Goal: Task Accomplishment & Management: Manage account settings

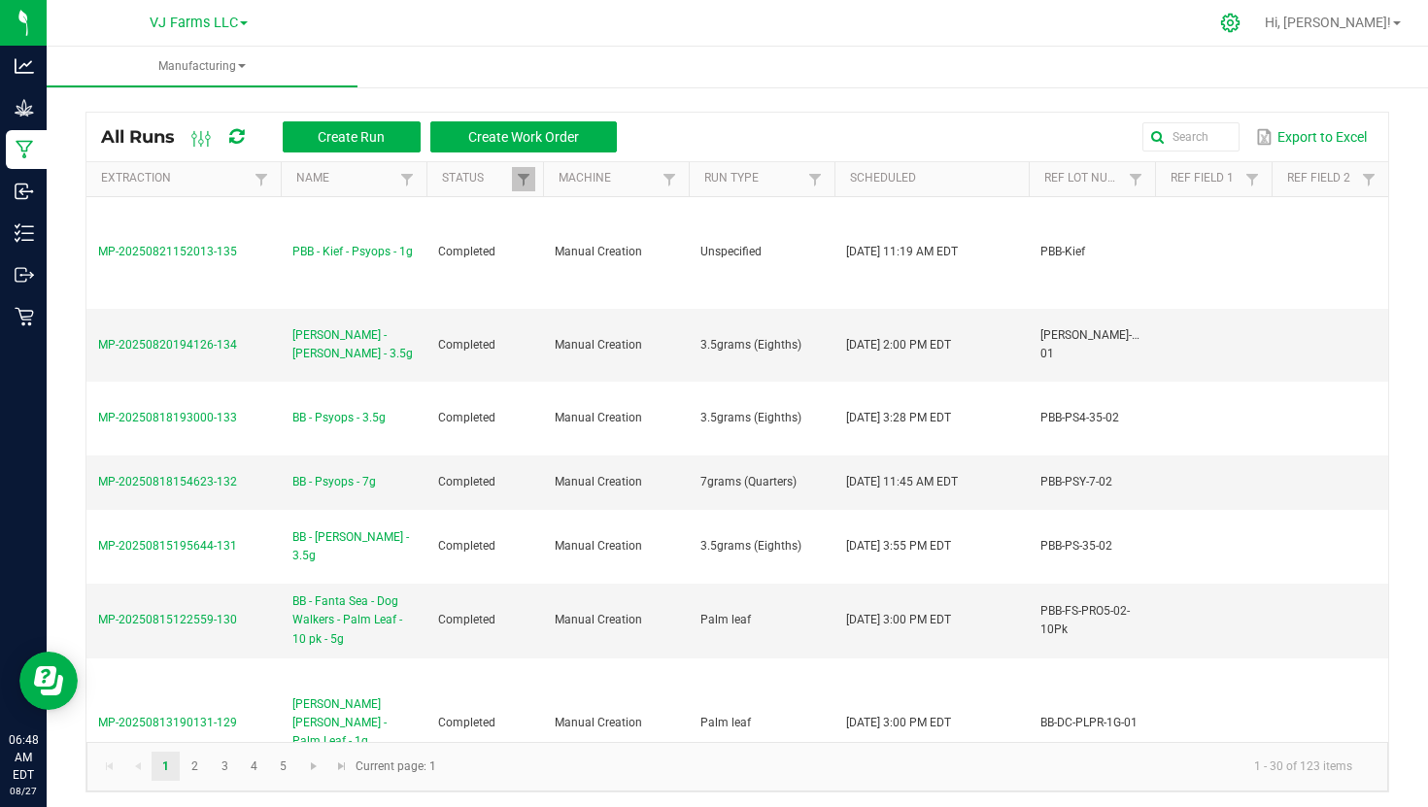
click at [1245, 22] on div at bounding box center [1230, 23] width 27 height 20
click at [1255, 18] on div at bounding box center [1231, 23] width 49 height 42
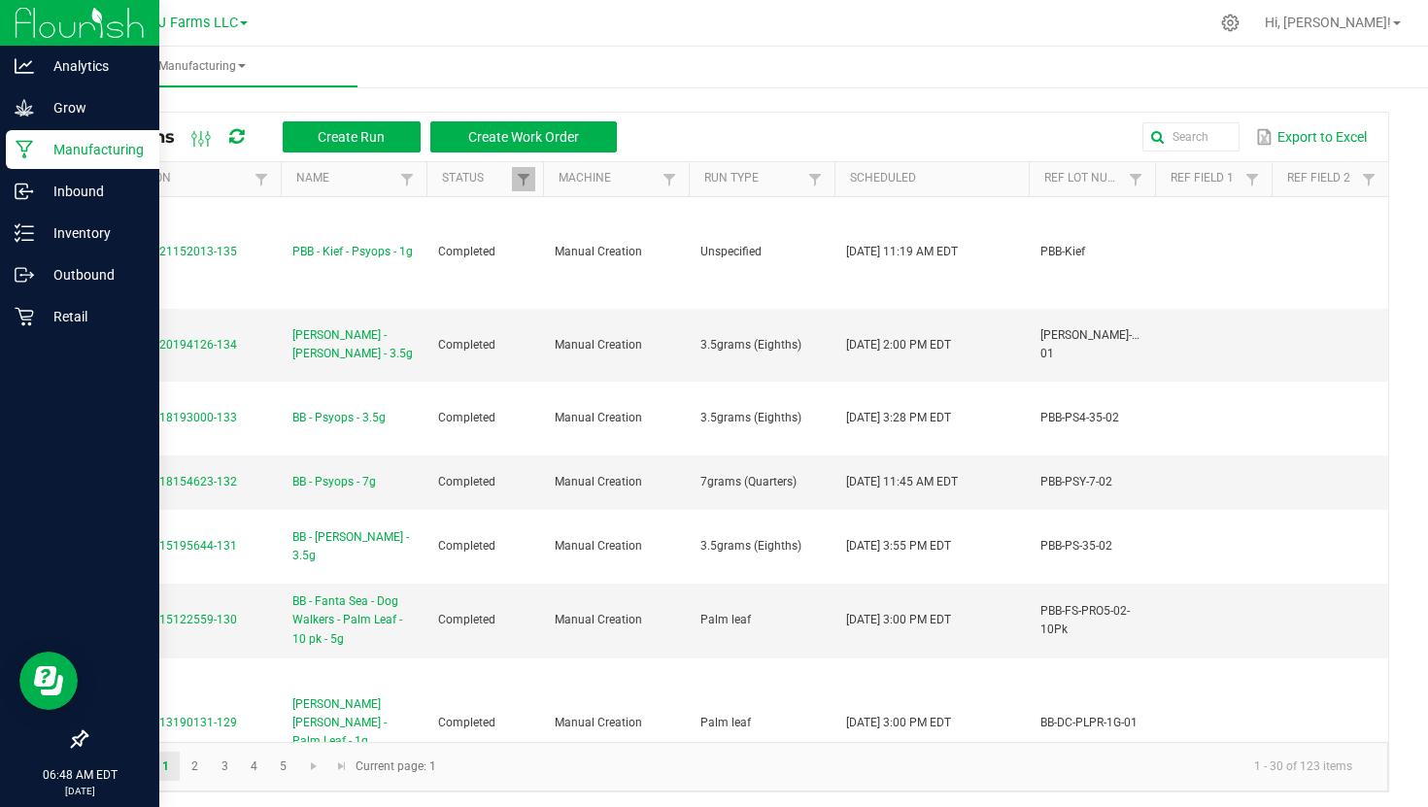
click at [86, 36] on img at bounding box center [80, 23] width 130 height 46
click at [70, 31] on img at bounding box center [80, 23] width 130 height 46
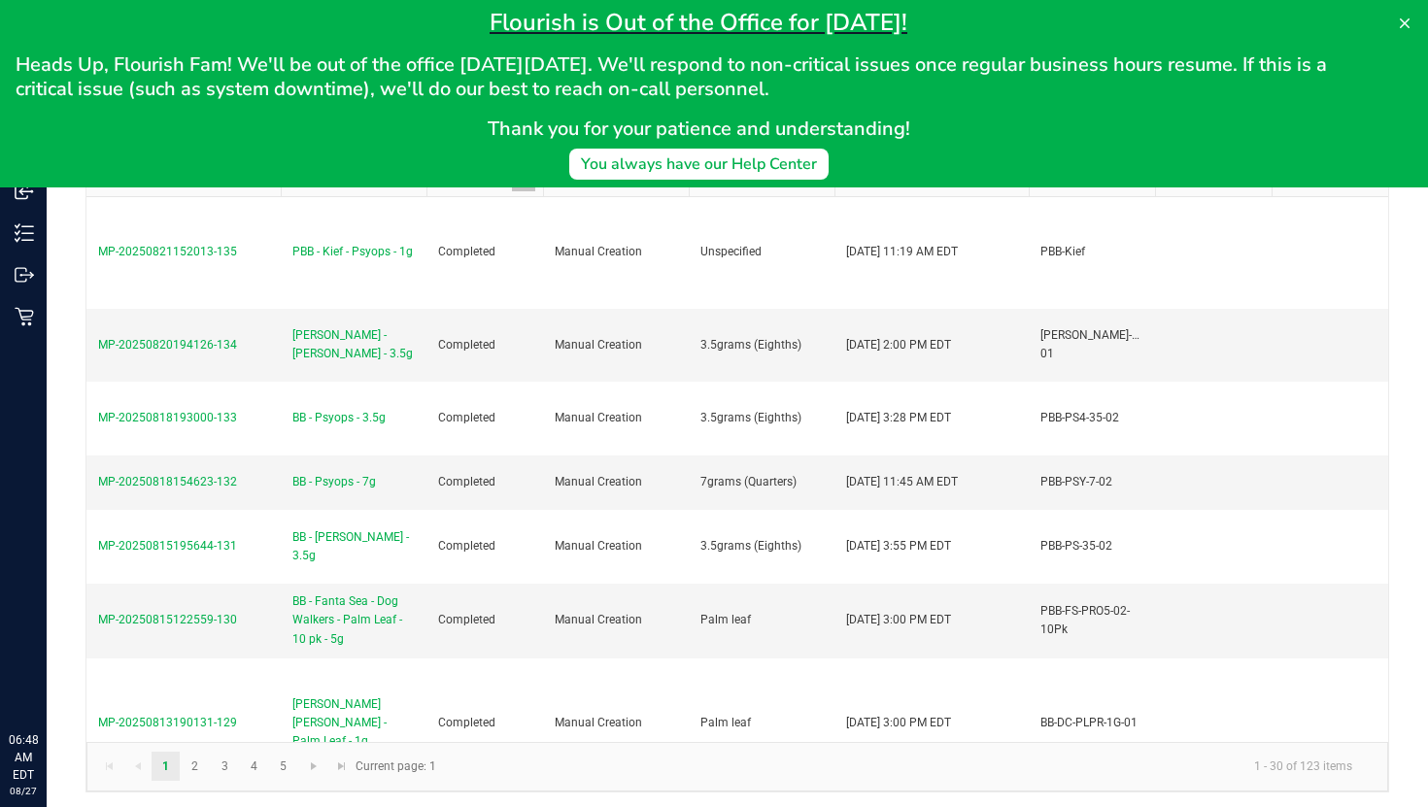
click at [1278, 17] on h1 "Flourish is Out of the Office for Labor Day!" at bounding box center [699, 22] width 1366 height 29
click at [1406, 21] on icon at bounding box center [1405, 23] width 10 height 10
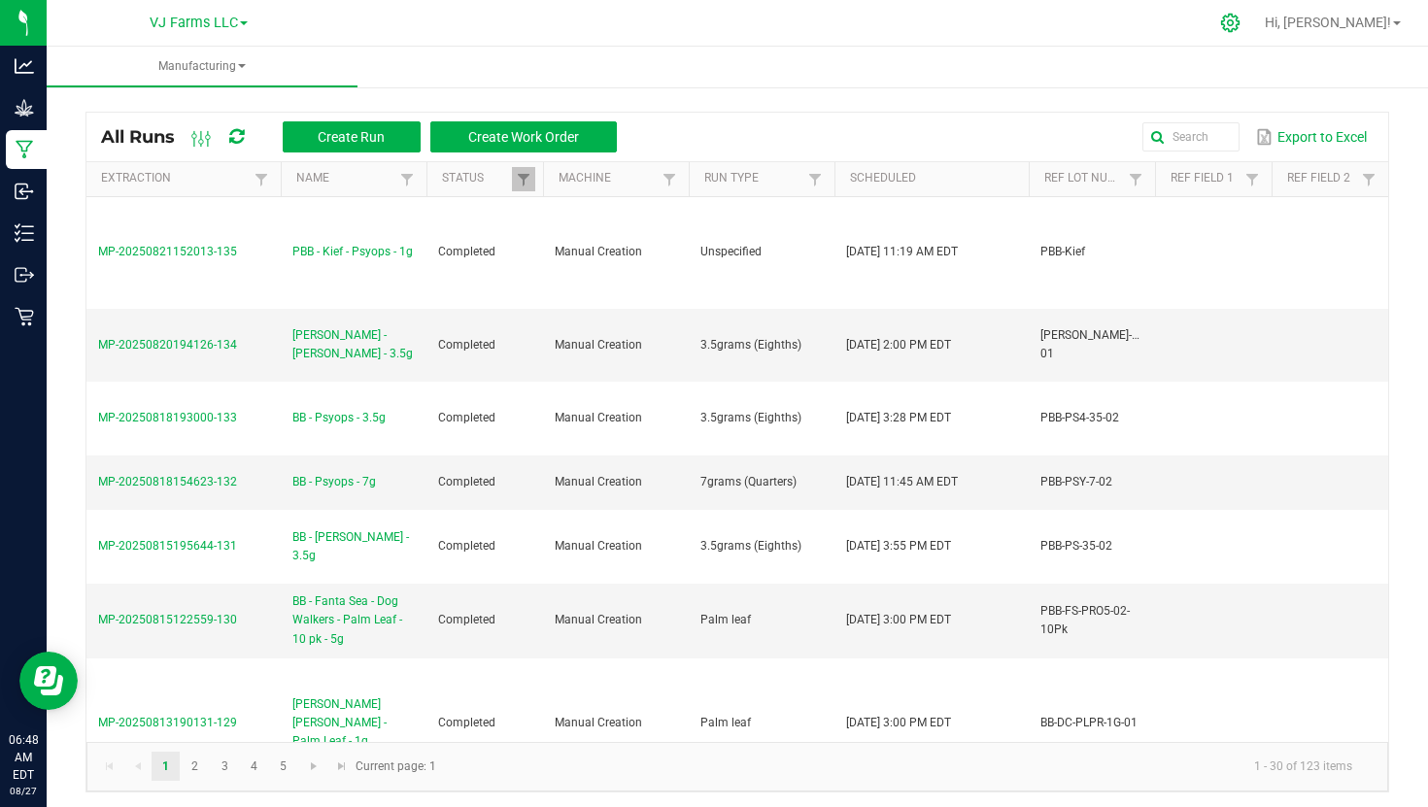
click at [1255, 9] on div at bounding box center [1231, 23] width 49 height 42
click at [1241, 24] on icon at bounding box center [1230, 23] width 20 height 20
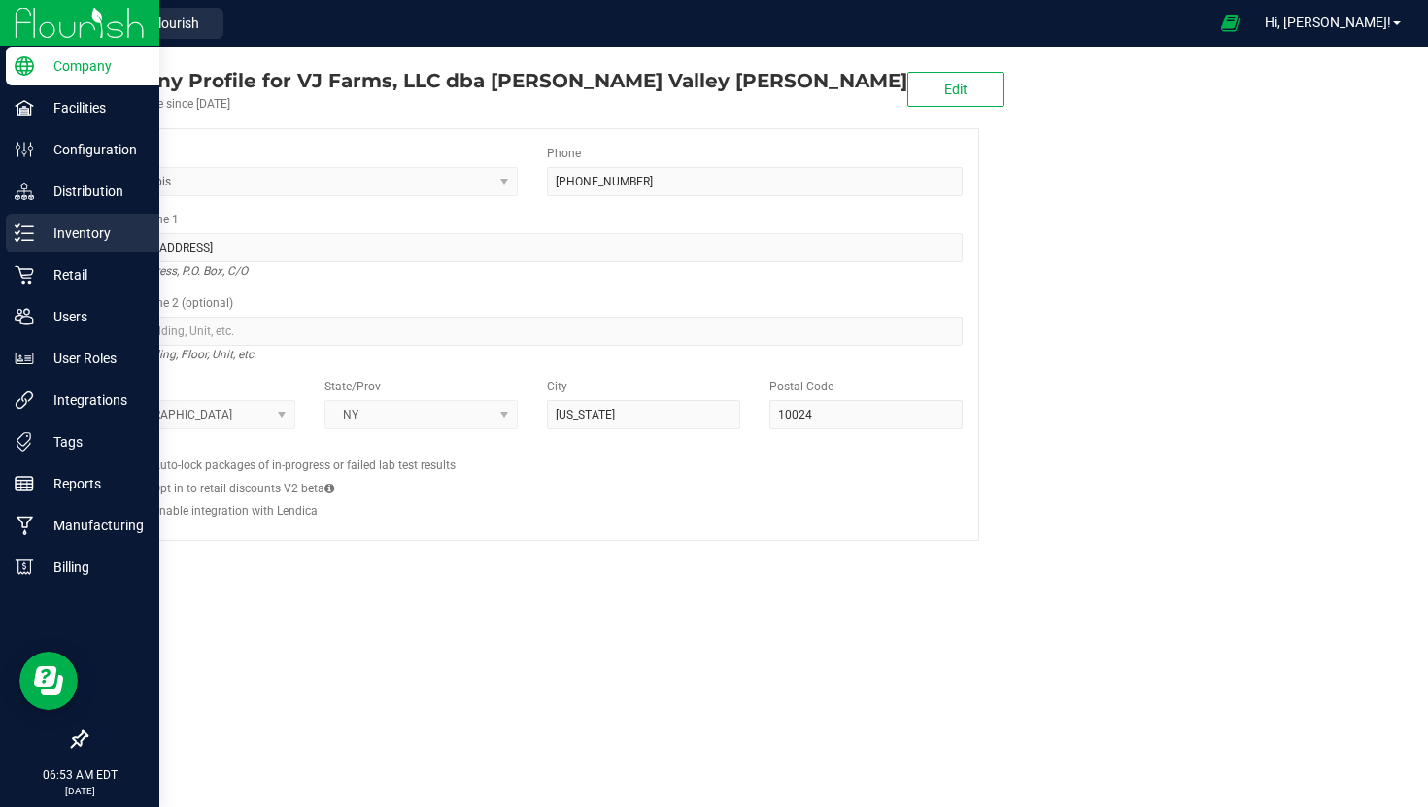
click at [72, 245] on div "Inventory" at bounding box center [83, 233] width 154 height 39
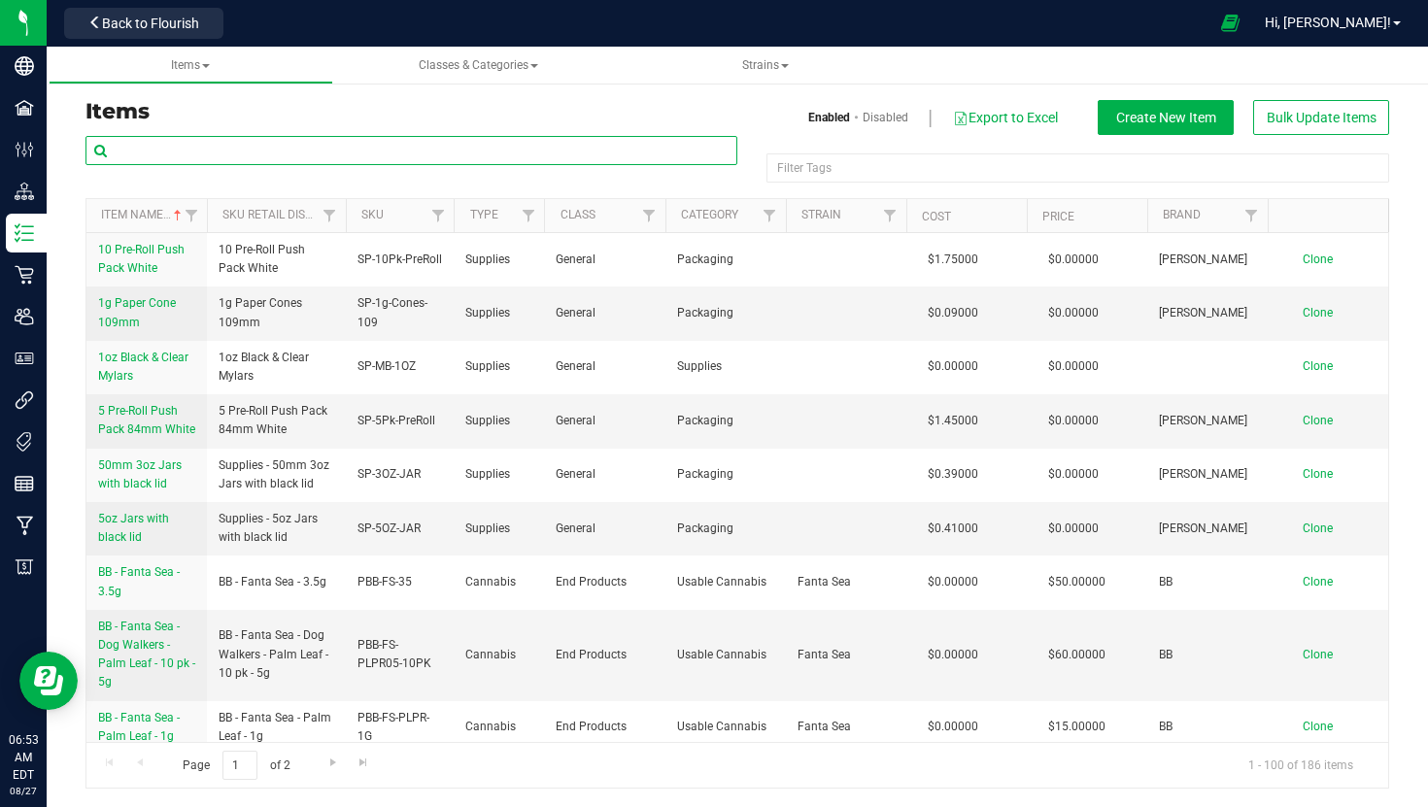
click at [355, 153] on input "text" at bounding box center [412, 150] width 652 height 29
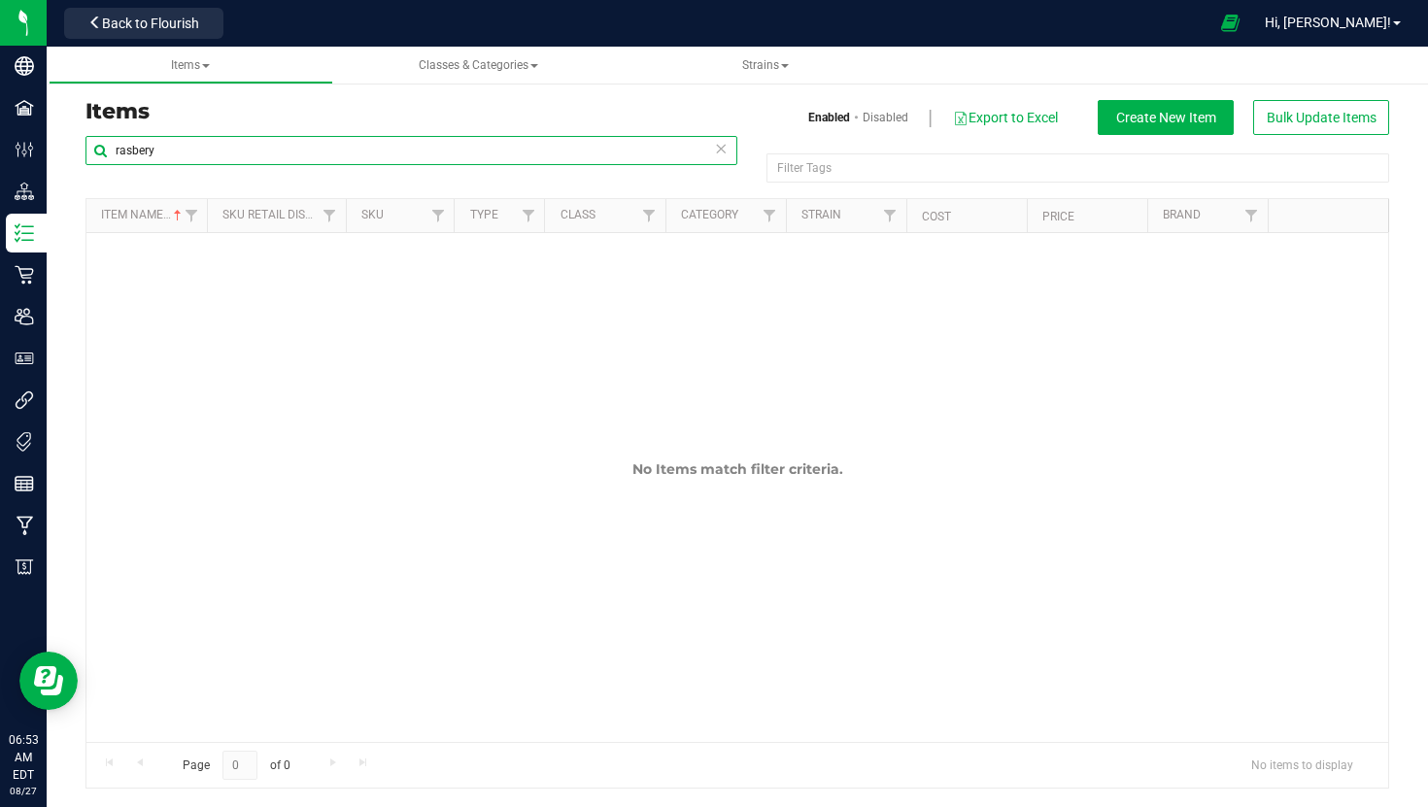
click at [150, 154] on input "rasbery" at bounding box center [412, 150] width 652 height 29
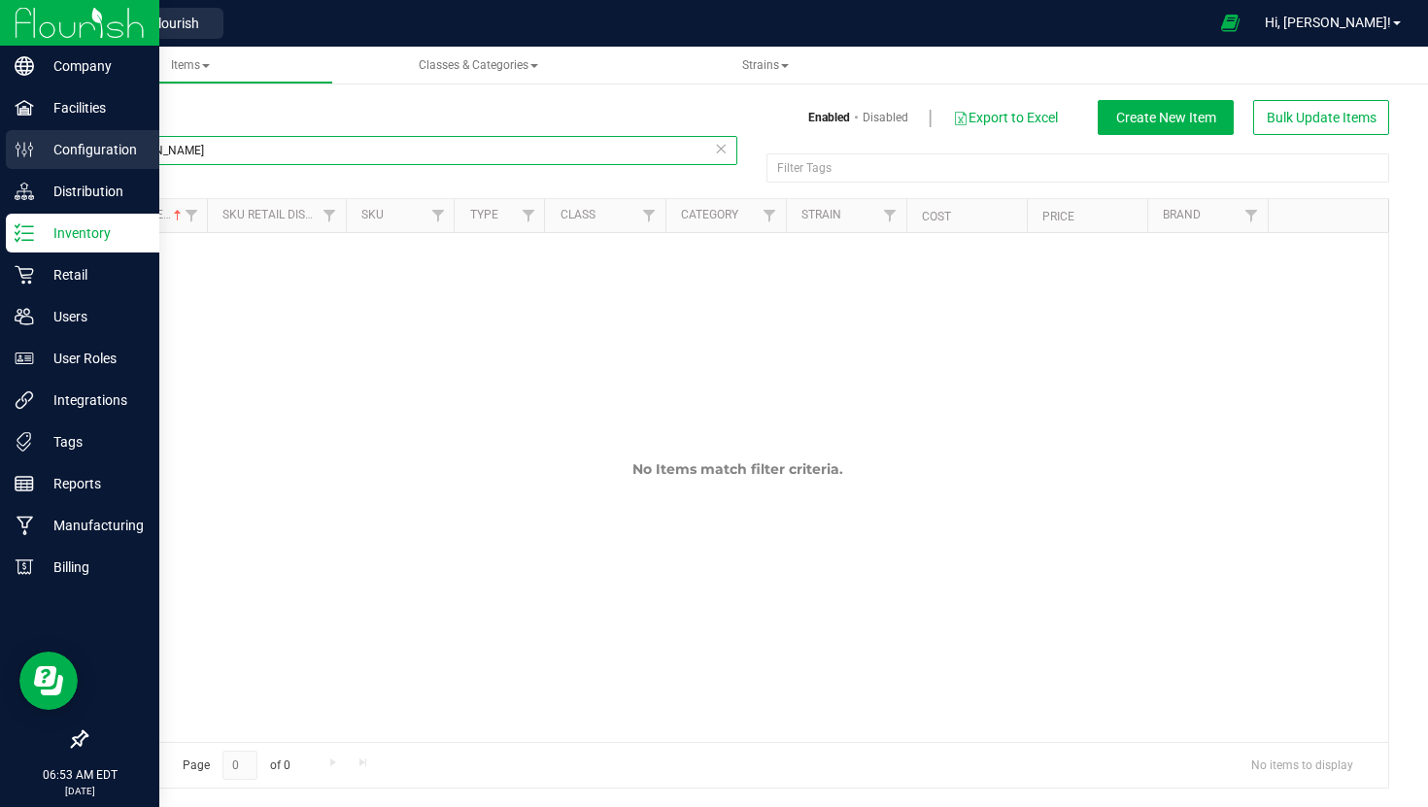
drag, startPoint x: 193, startPoint y: 148, endPoint x: 1, endPoint y: 144, distance: 192.4
click at [1, 144] on div "Company Facilities Configuration Distribution Inventory Retail Users User Roles…" at bounding box center [714, 403] width 1428 height 807
type input "s"
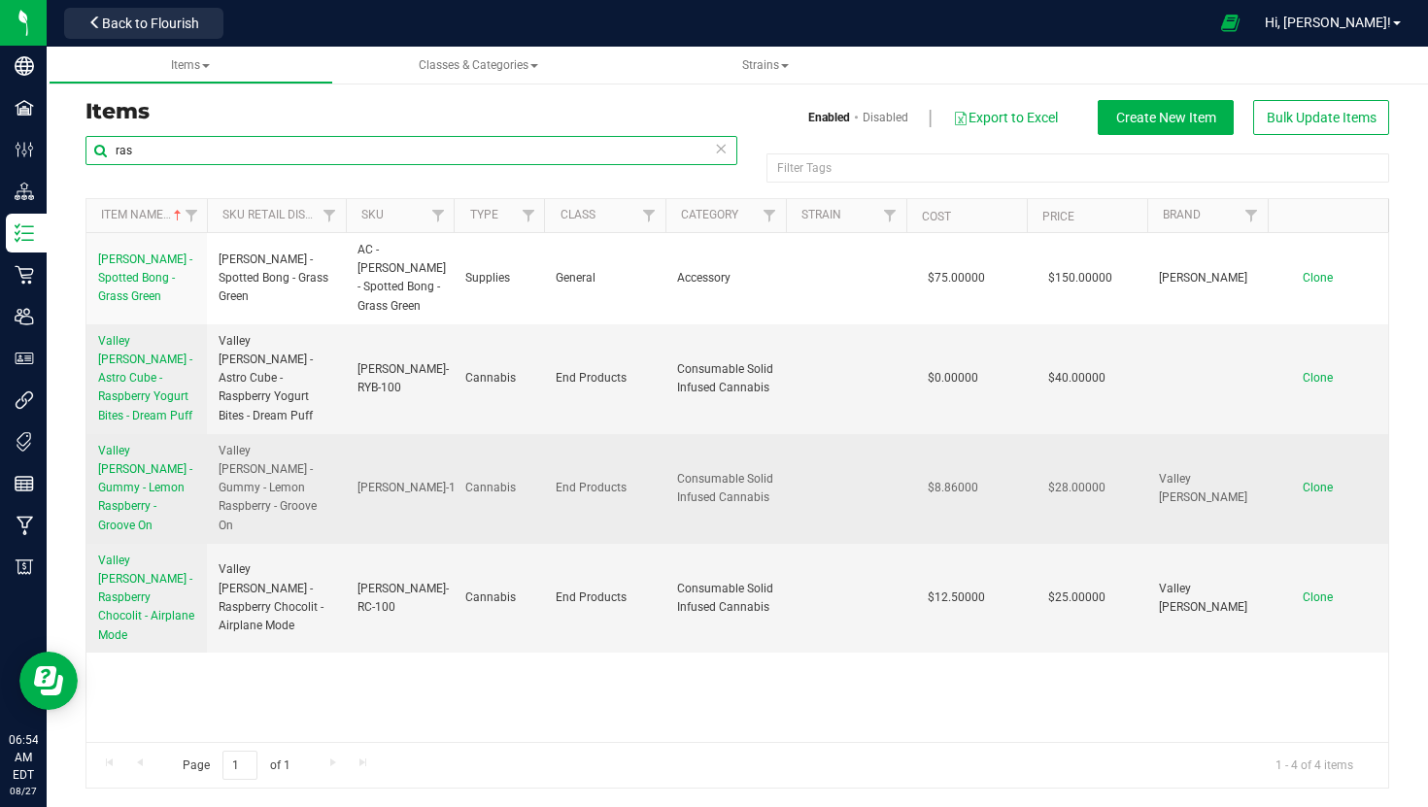
type input "ras"
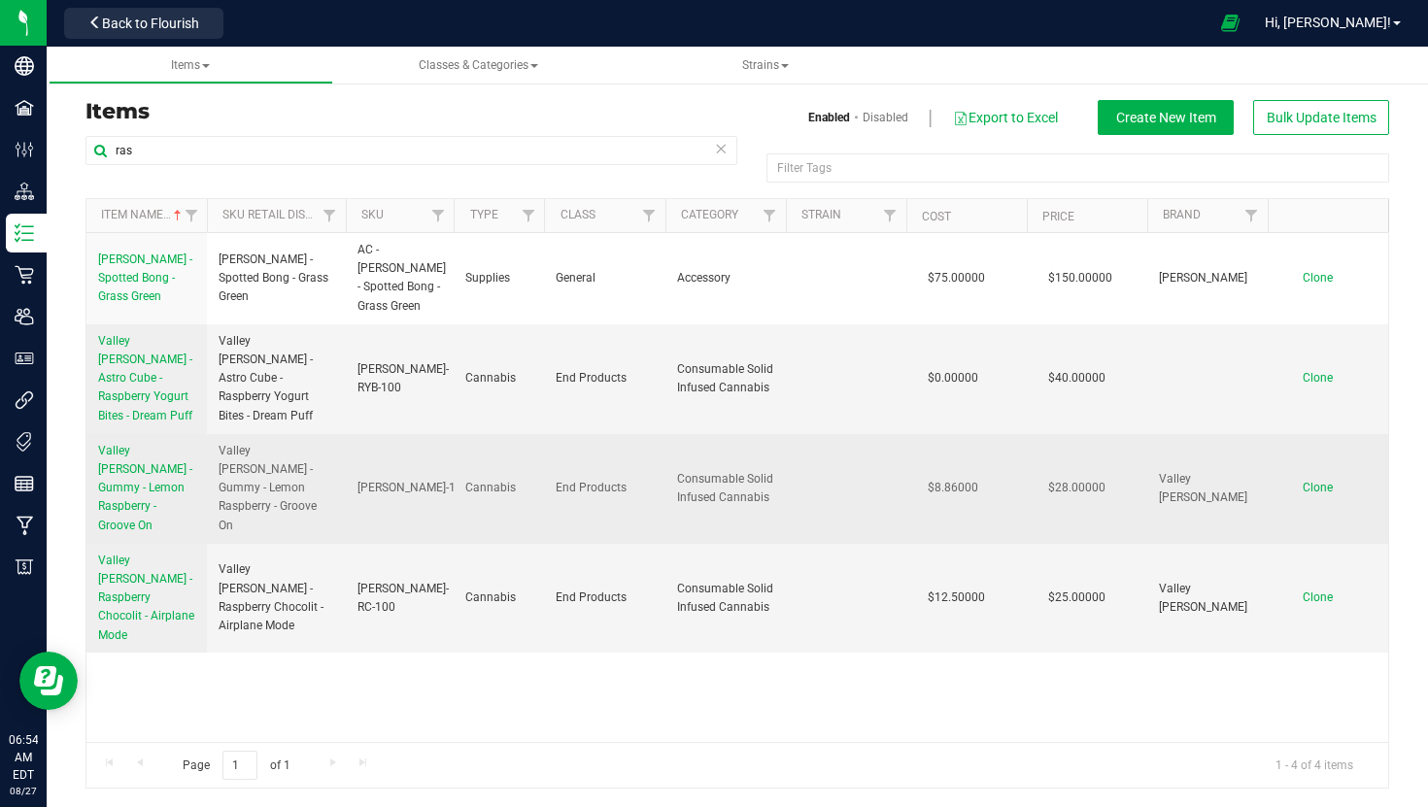
click at [124, 462] on span "Valley Jane - Gummy - Lemon Raspberry - Groove On" at bounding box center [145, 488] width 94 height 88
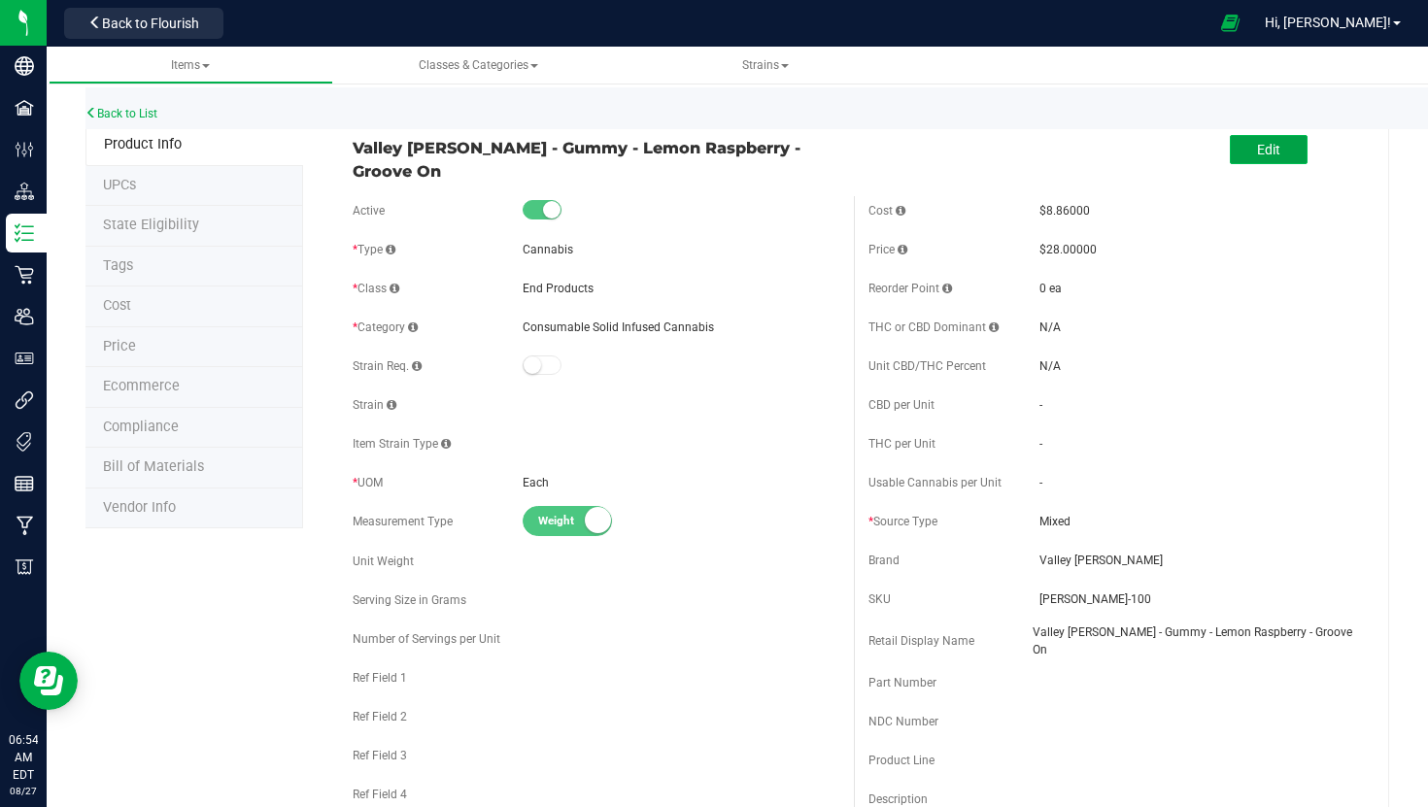
click at [1245, 154] on button "Edit" at bounding box center [1269, 149] width 78 height 29
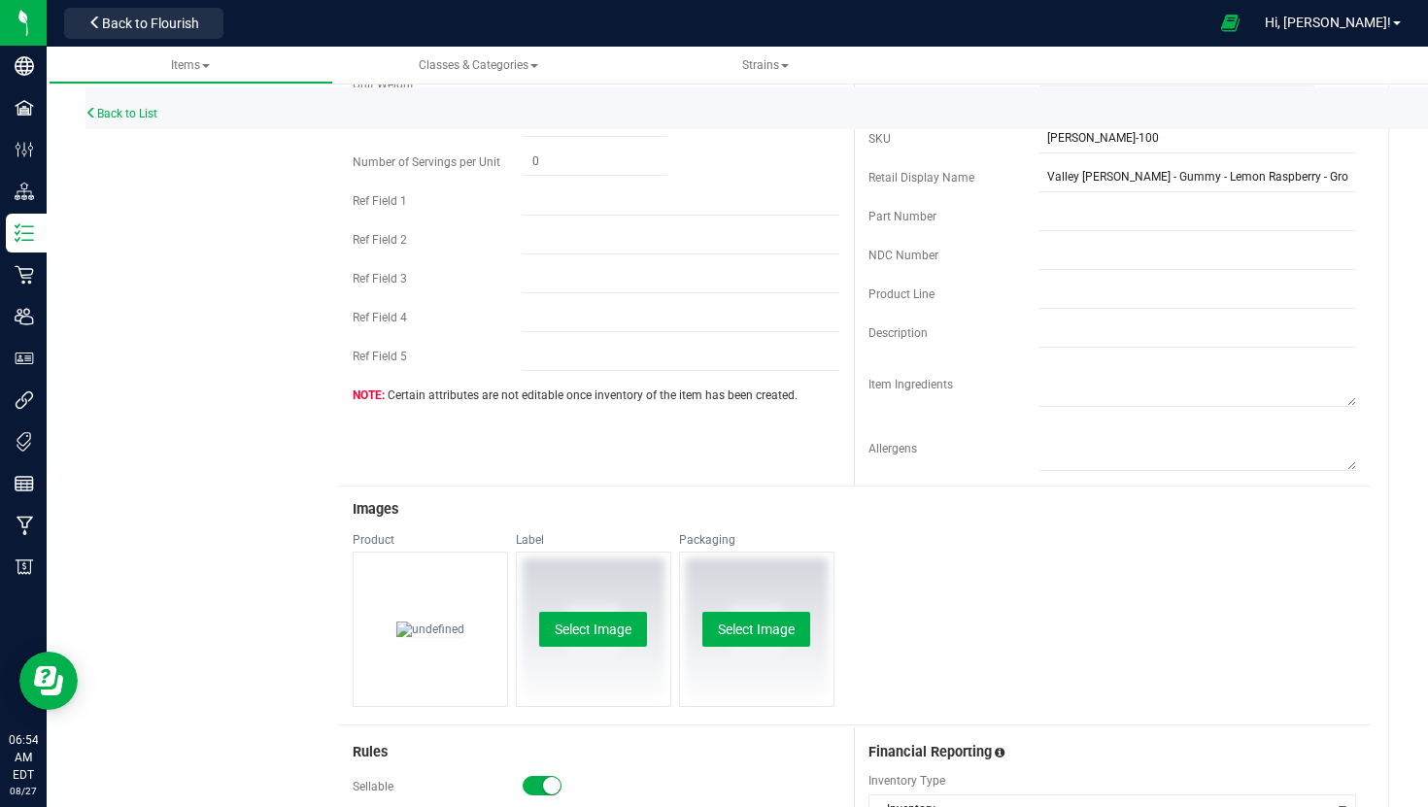
scroll to position [672, 0]
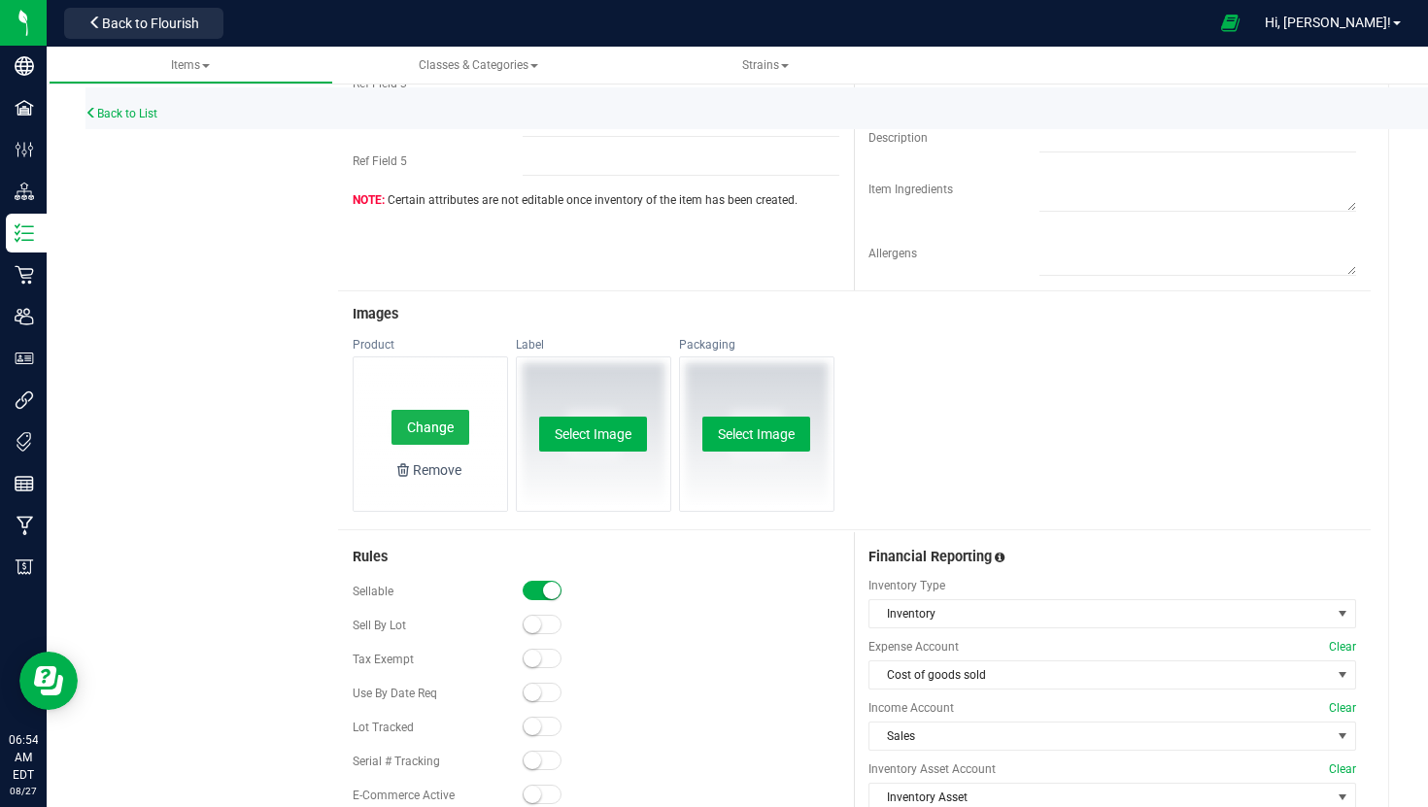
click at [429, 428] on button "Change" at bounding box center [431, 427] width 78 height 35
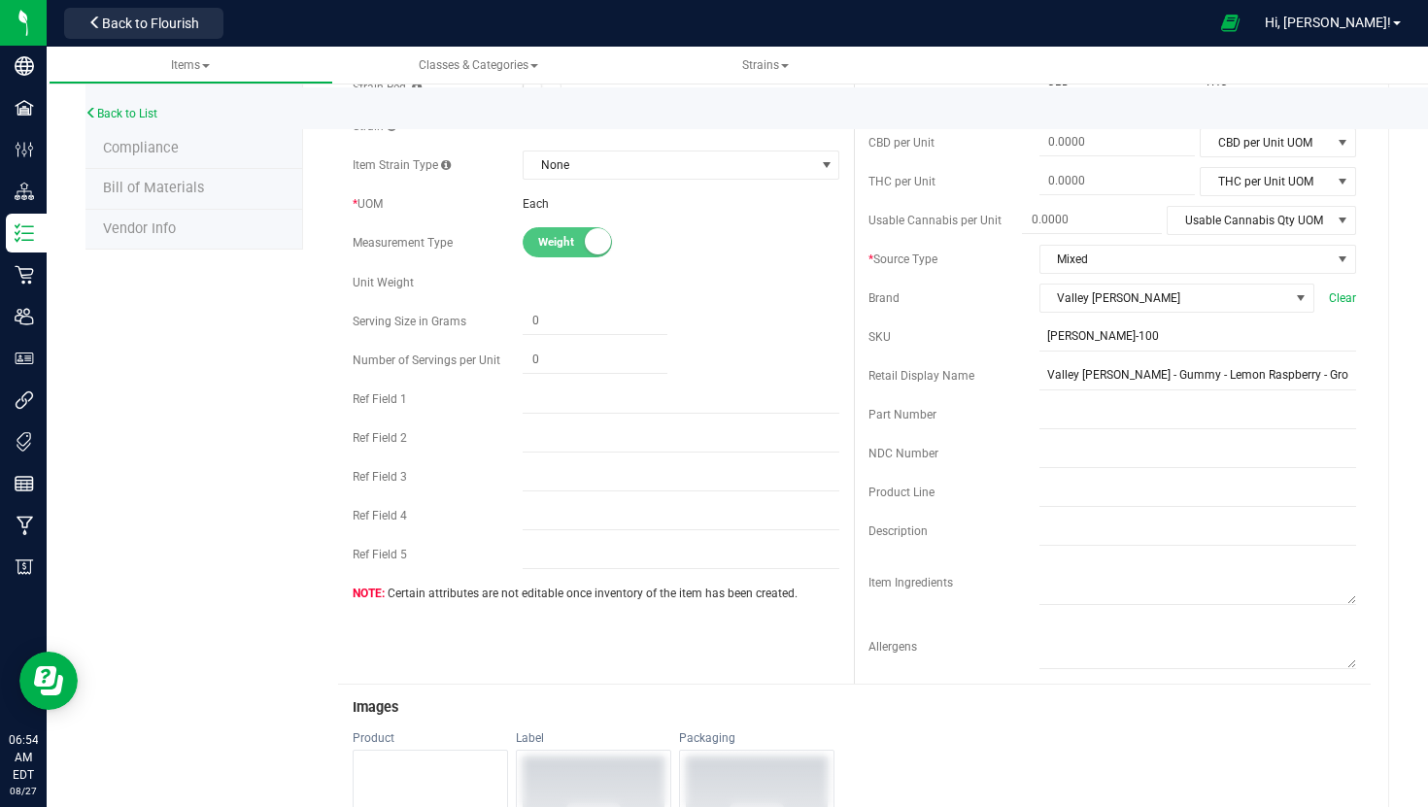
scroll to position [0, 0]
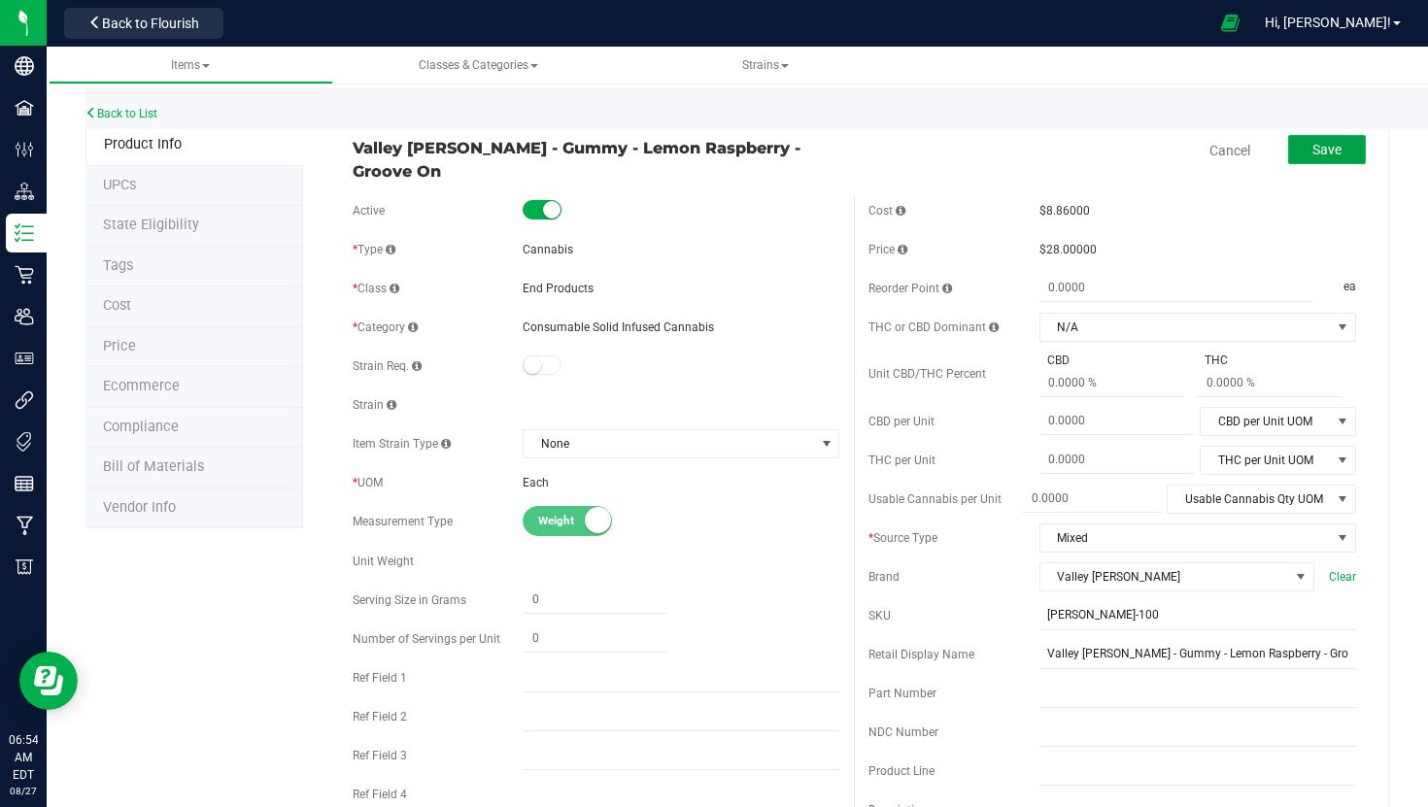
click at [1331, 149] on span "Save" at bounding box center [1327, 150] width 29 height 16
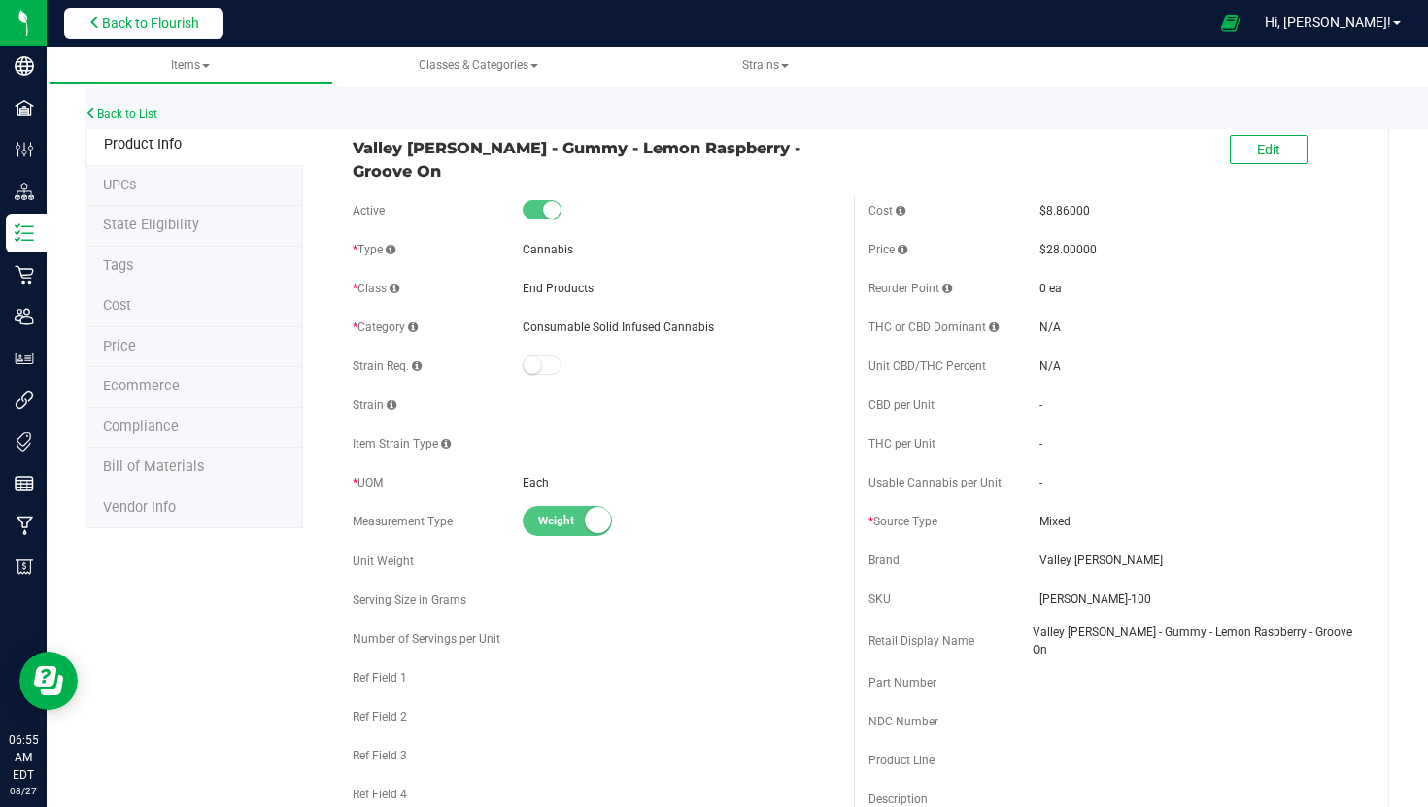
click at [162, 19] on span "Back to Flourish" at bounding box center [150, 24] width 97 height 16
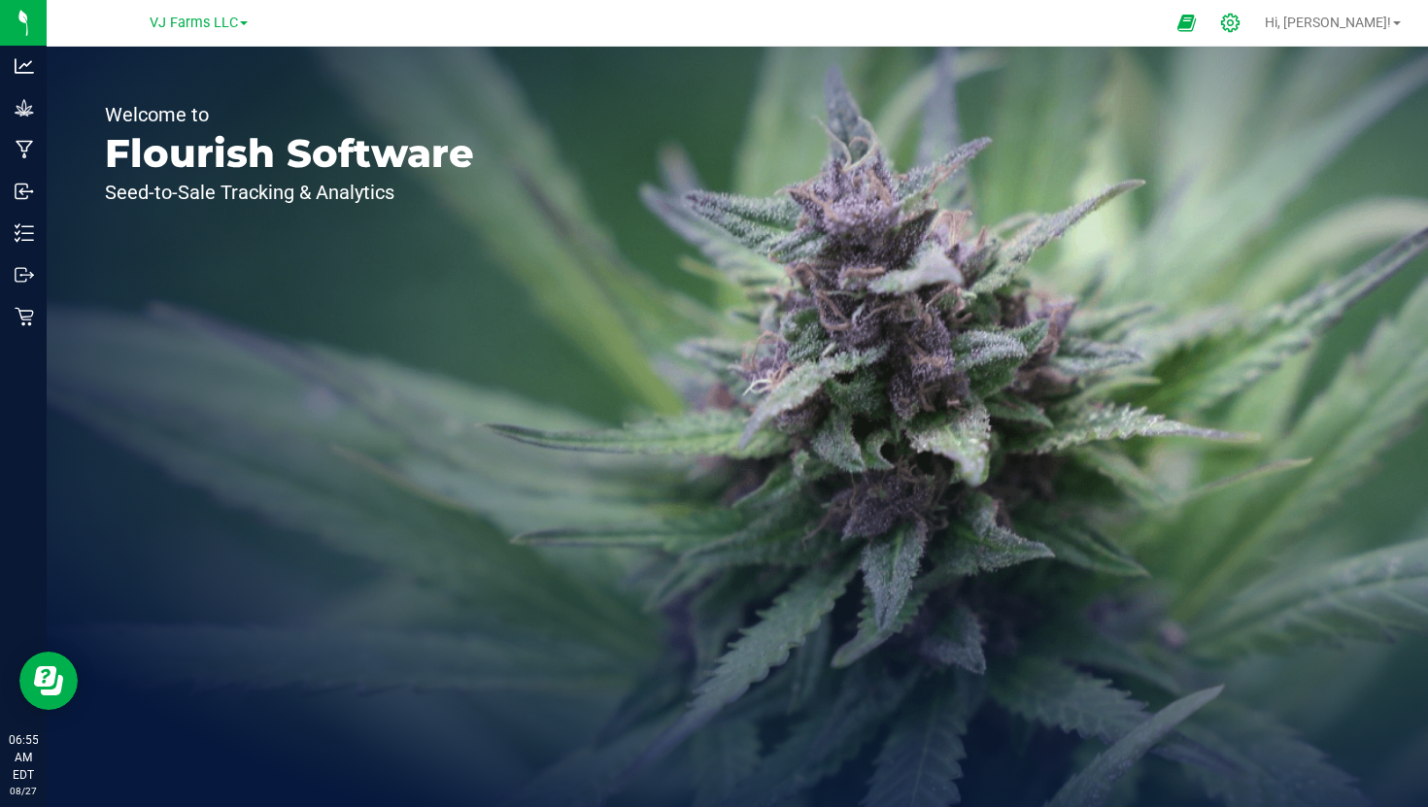
click at [1241, 20] on icon at bounding box center [1230, 23] width 20 height 20
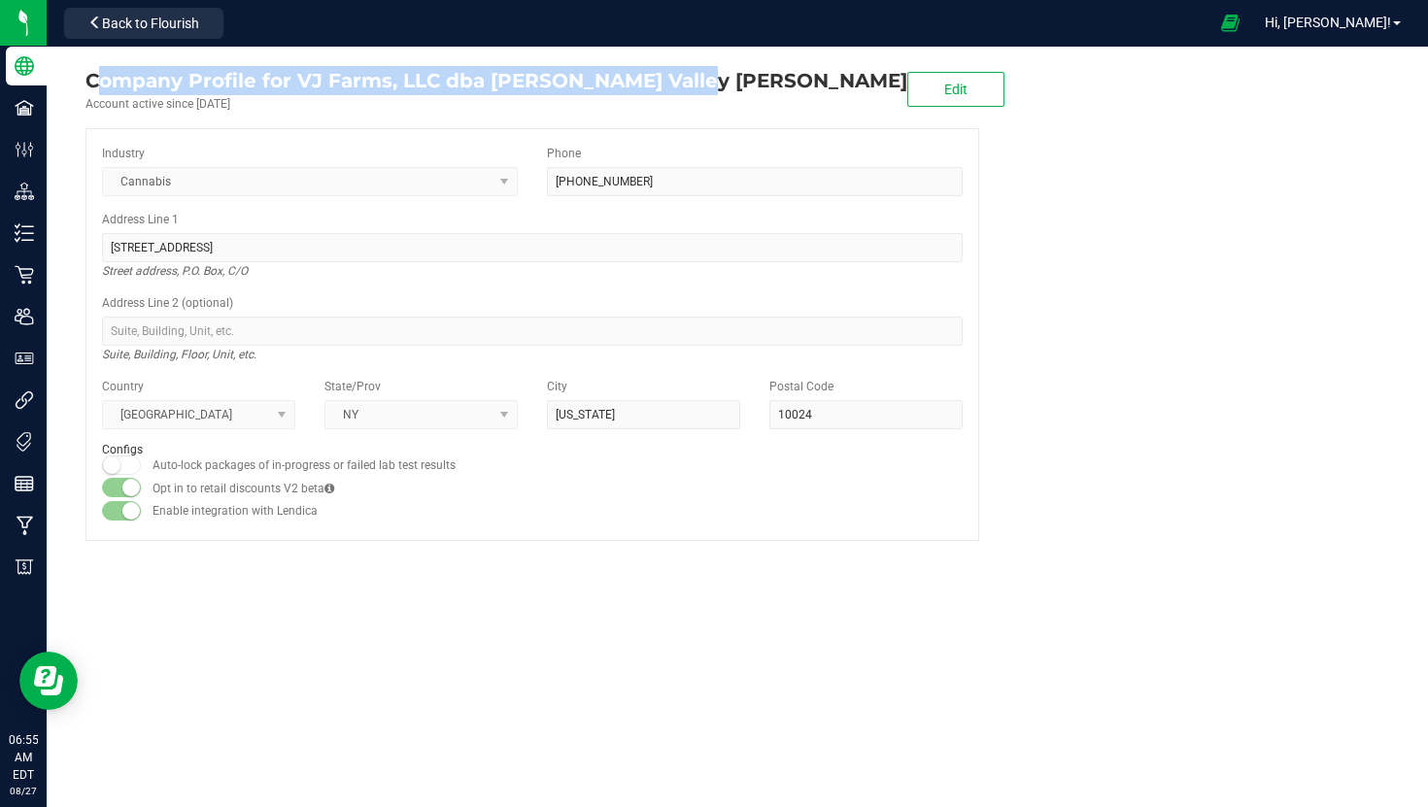
drag, startPoint x: 699, startPoint y: 78, endPoint x: 321, endPoint y: 58, distance: 378.5
click at [321, 58] on div "Company Profile for VJ Farms, LLC dba Hudson Valley Jane Account active since F…" at bounding box center [533, 304] width 972 height 514
drag, startPoint x: 701, startPoint y: 80, endPoint x: 297, endPoint y: 90, distance: 403.4
click at [297, 90] on div "Company Profile for VJ Farms, LLC dba Hudson Valley Jane Account active since F…" at bounding box center [533, 89] width 894 height 47
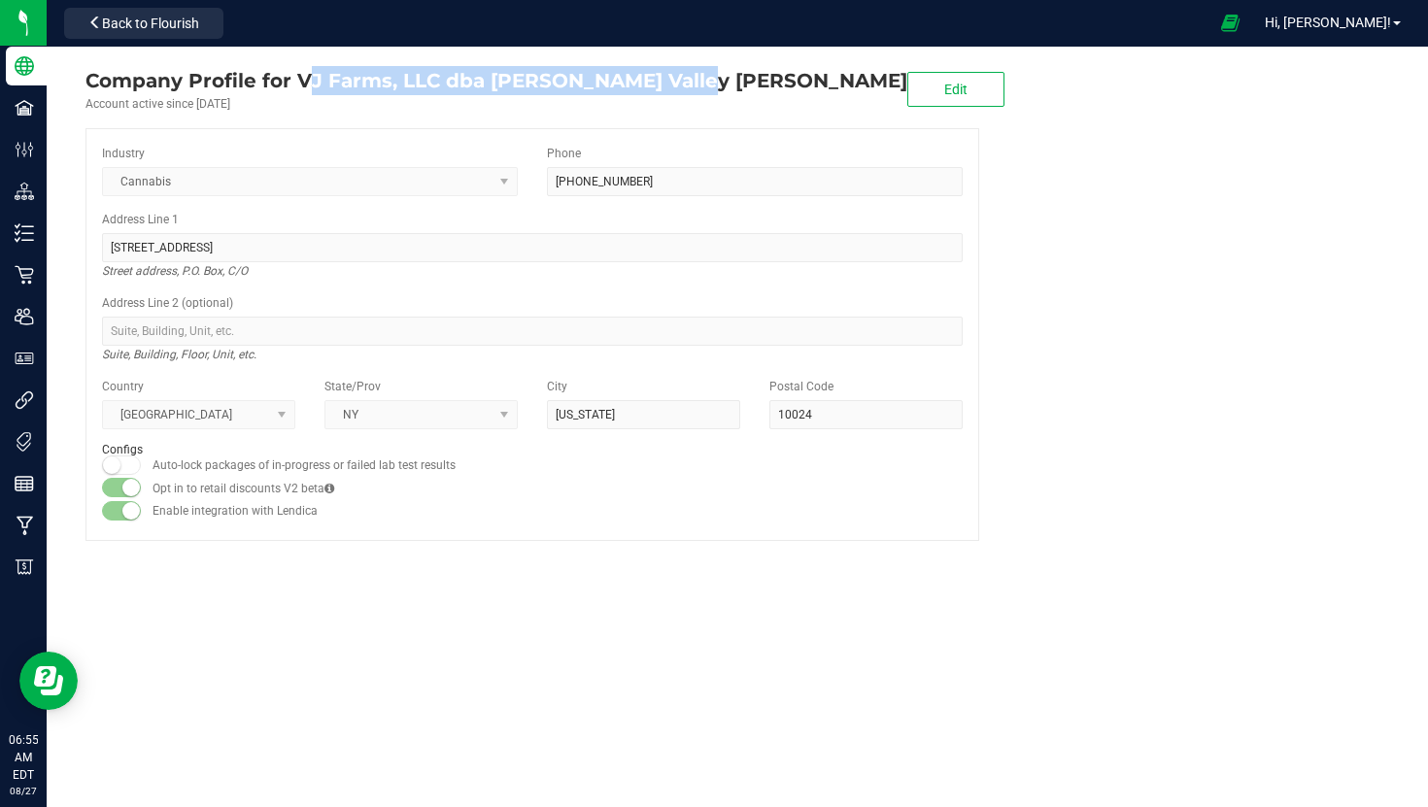
copy div "VJ Farms, LLC dba Hudson Valley Jane"
